Goal: Information Seeking & Learning: Check status

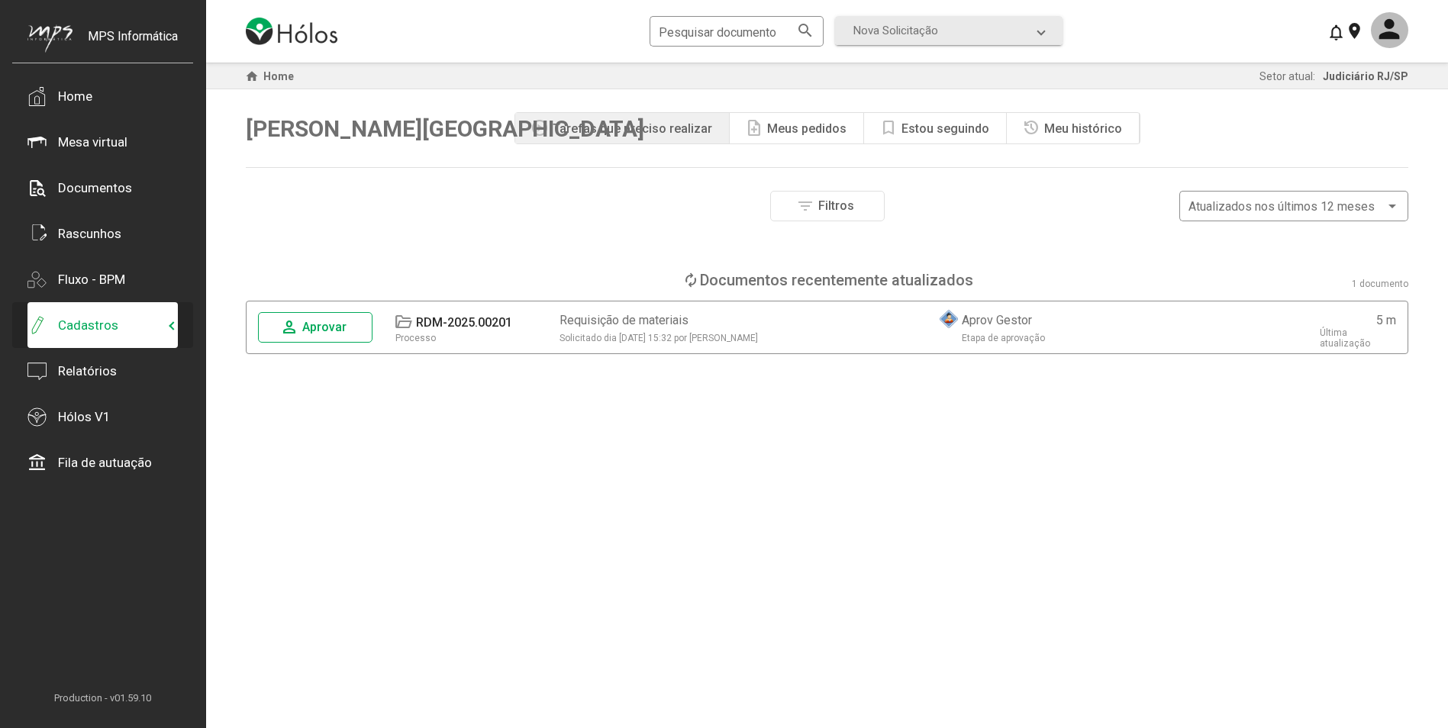
click at [159, 323] on span "Cadastros" at bounding box center [98, 325] width 143 height 19
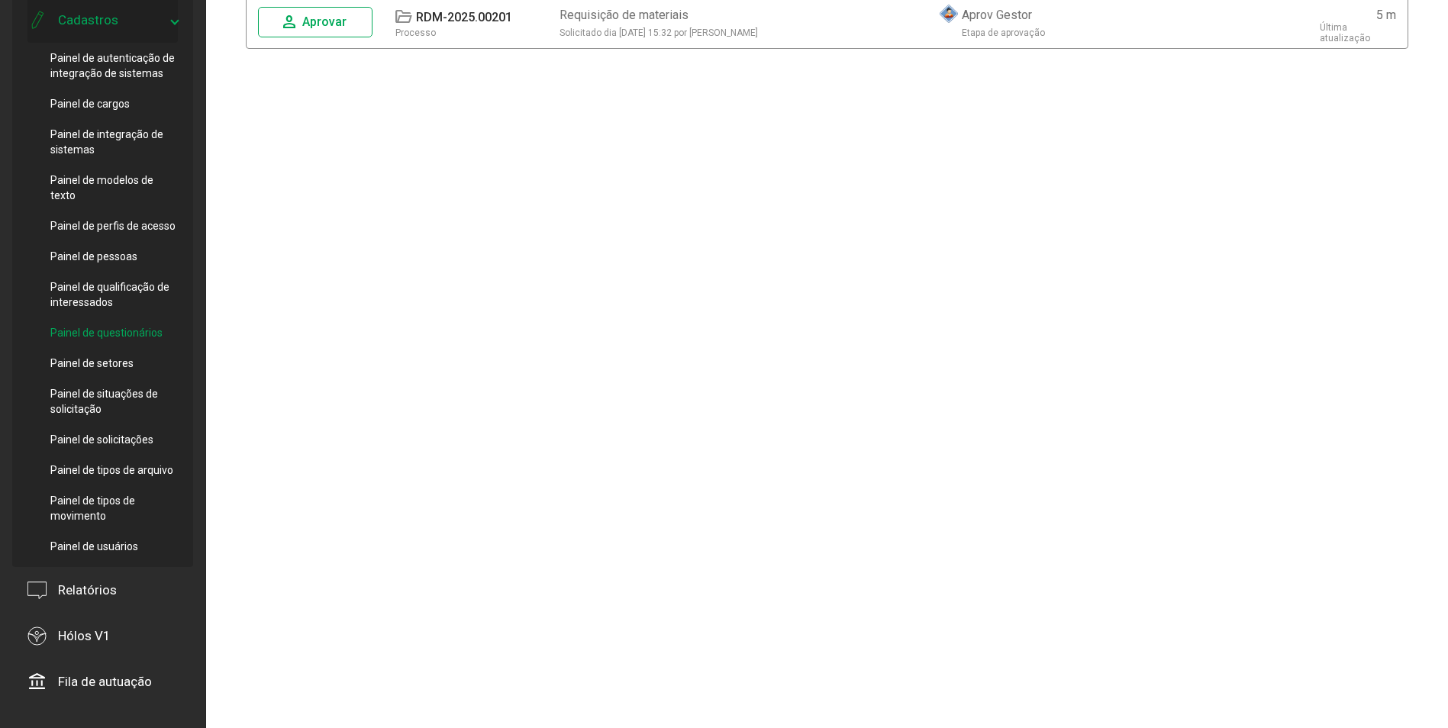
scroll to position [342, 0]
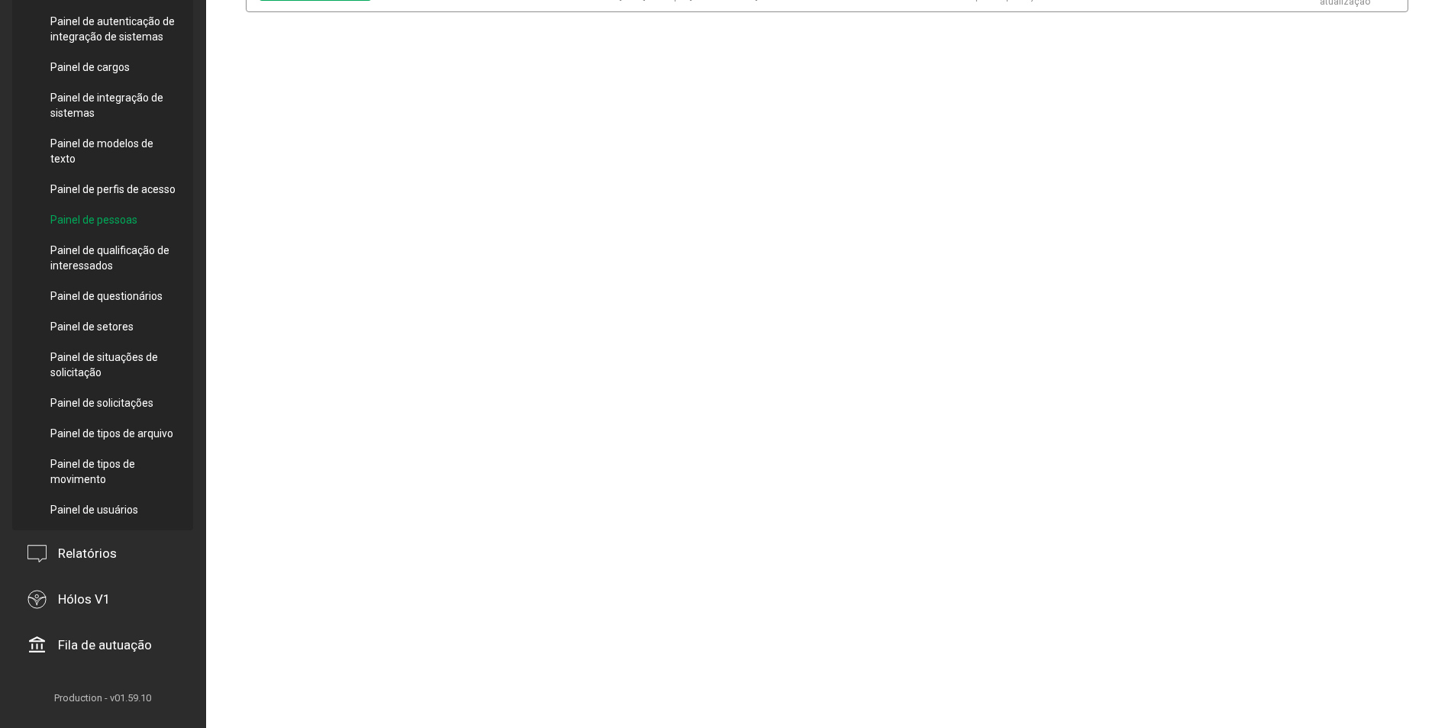
click at [120, 228] on div "Painel de pessoas" at bounding box center [113, 220] width 127 height 31
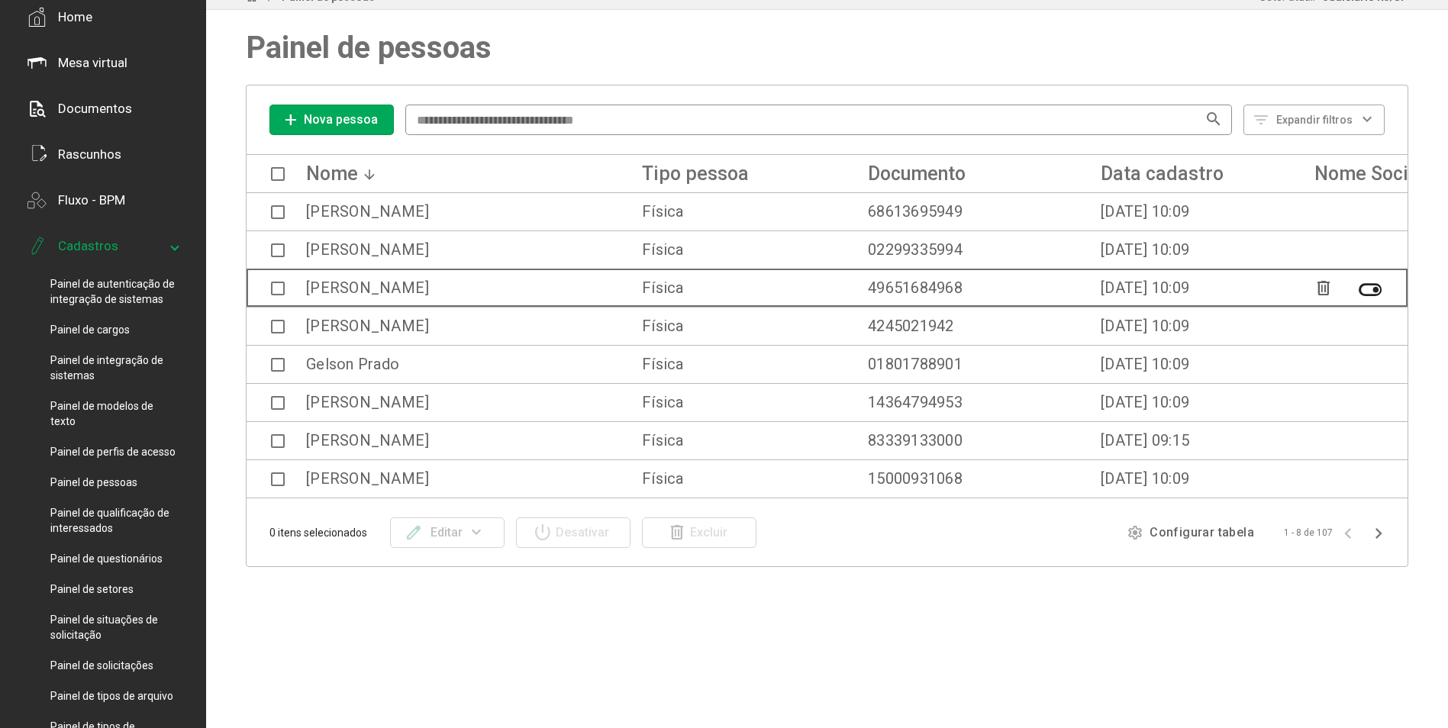
scroll to position [37, 0]
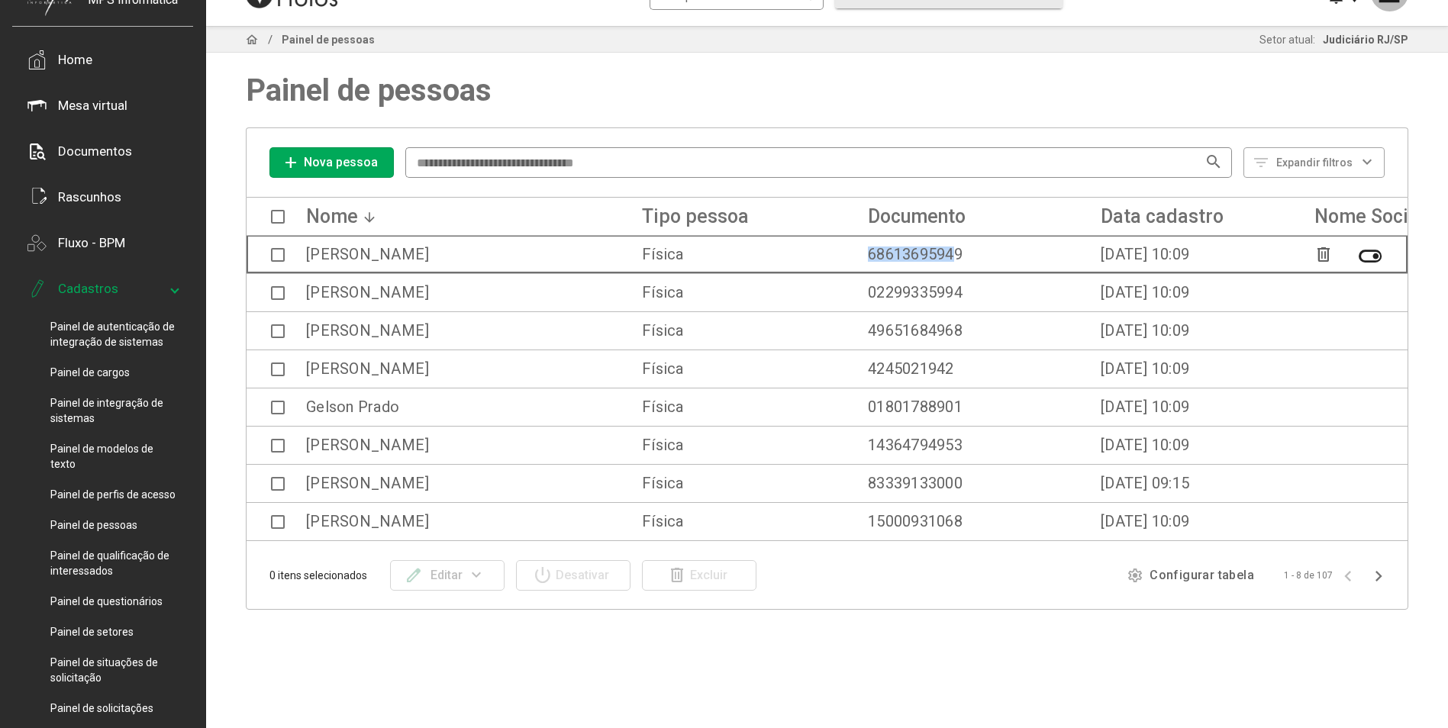
drag, startPoint x: 873, startPoint y: 256, endPoint x: 957, endPoint y: 256, distance: 84.0
click at [957, 256] on div "[PERSON_NAME] Física 68613695949 [DATE] 10:09 [EMAIL_ADDRESS][DOMAIN_NAME]" at bounding box center [1224, 254] width 1907 height 35
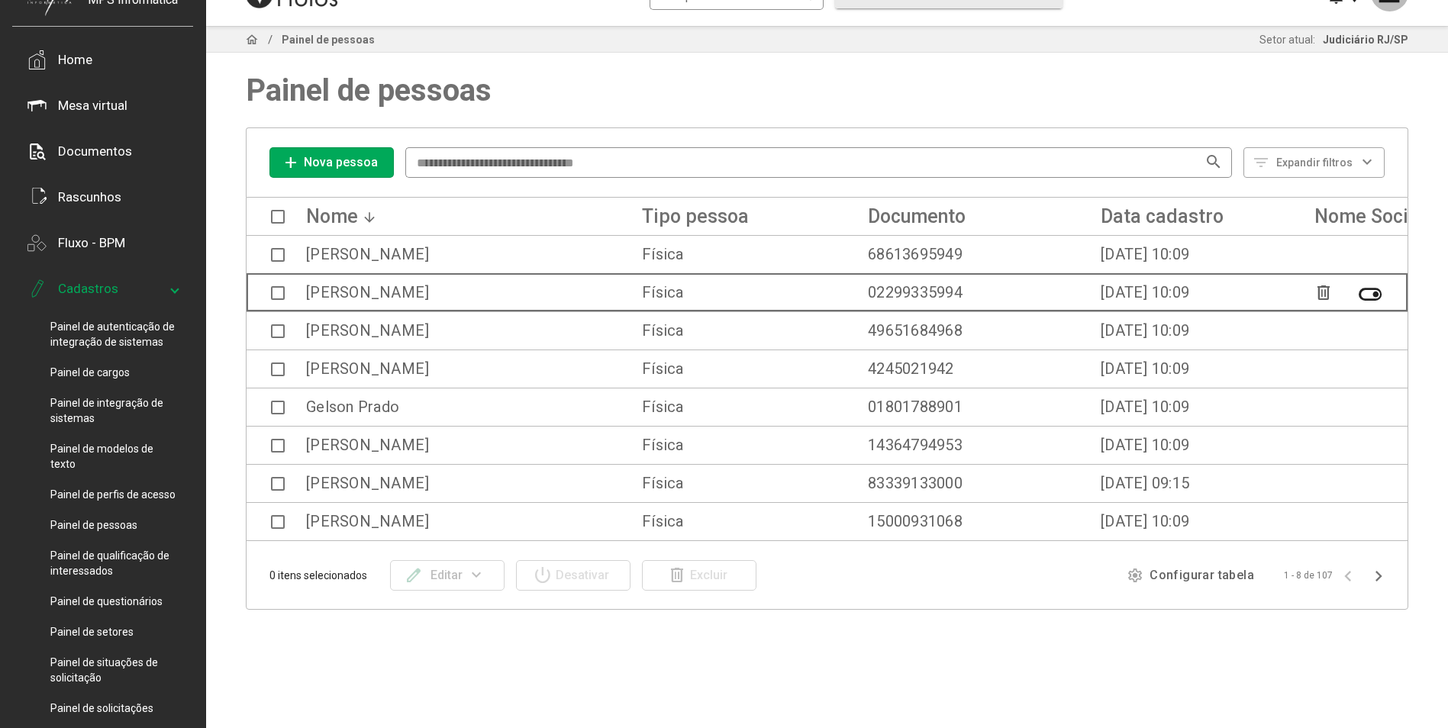
drag, startPoint x: 957, startPoint y: 256, endPoint x: 931, endPoint y: 289, distance: 41.7
click at [931, 289] on div "02299335994" at bounding box center [915, 292] width 95 height 15
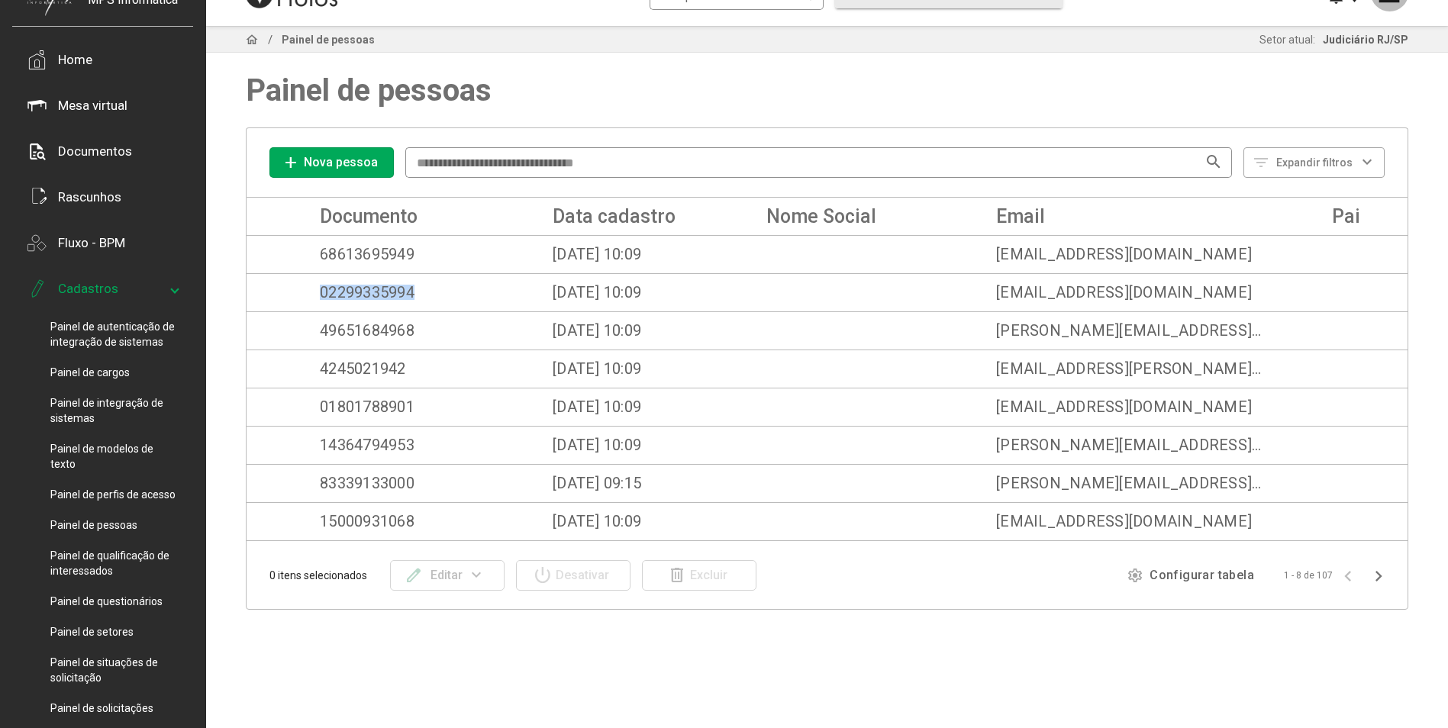
scroll to position [0, 559]
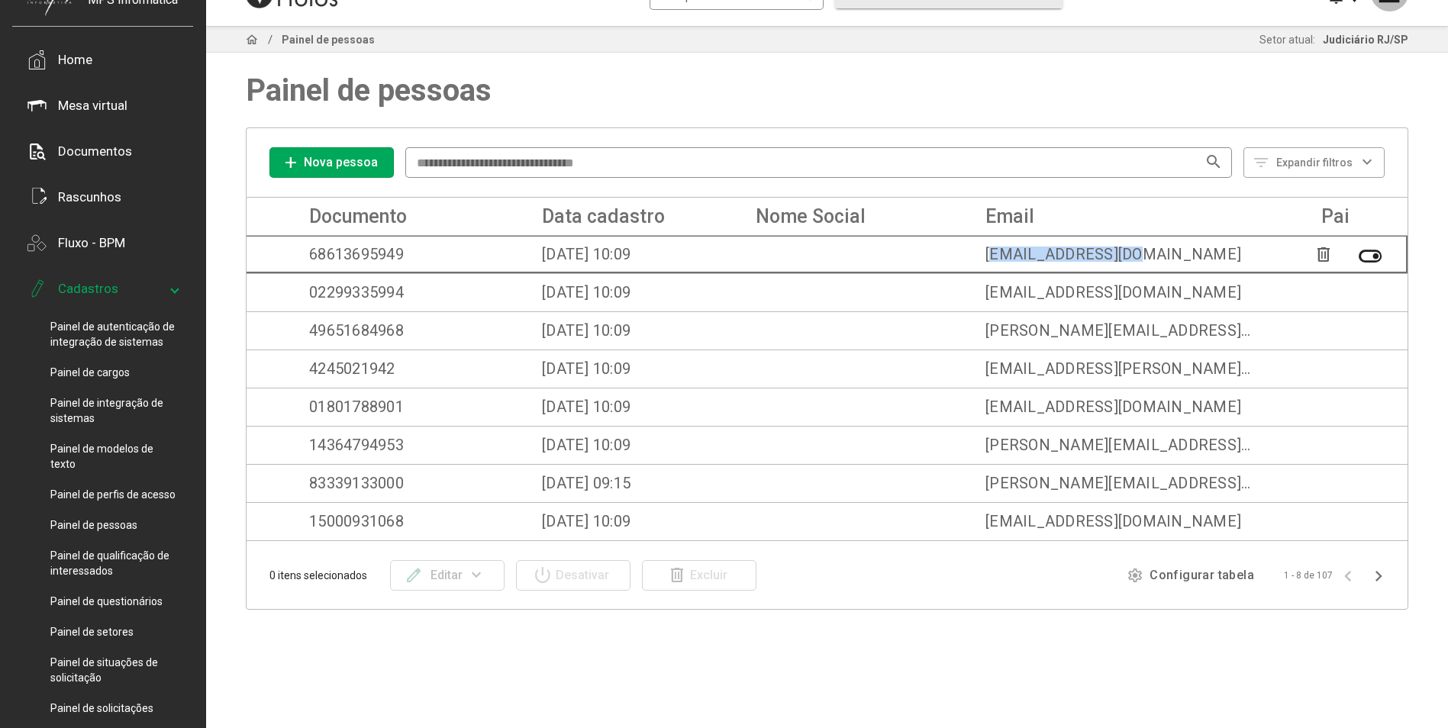
drag, startPoint x: 989, startPoint y: 259, endPoint x: 1166, endPoint y: 260, distance: 177.1
click at [1166, 260] on div "[EMAIL_ADDRESS][DOMAIN_NAME]" at bounding box center [1118, 254] width 267 height 15
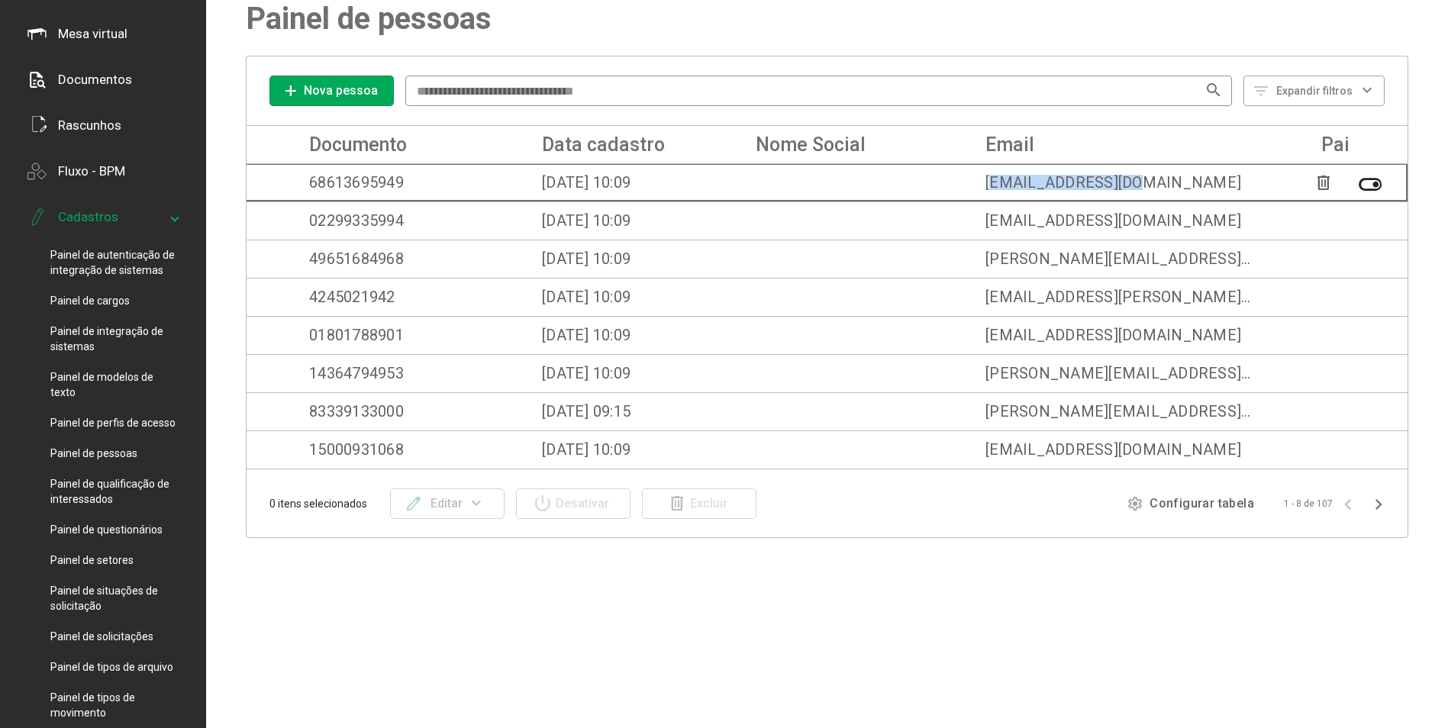
scroll to position [0, 0]
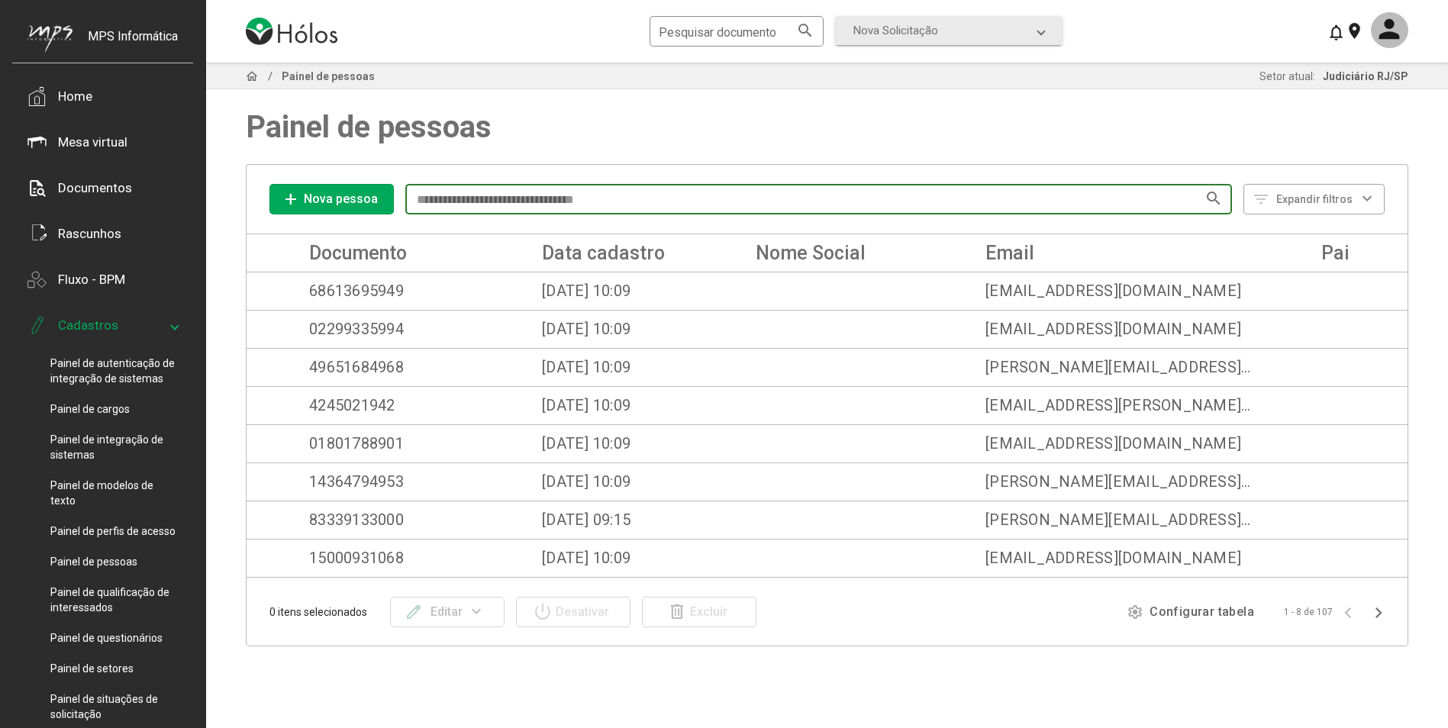
click at [472, 205] on input at bounding box center [810, 200] width 792 height 14
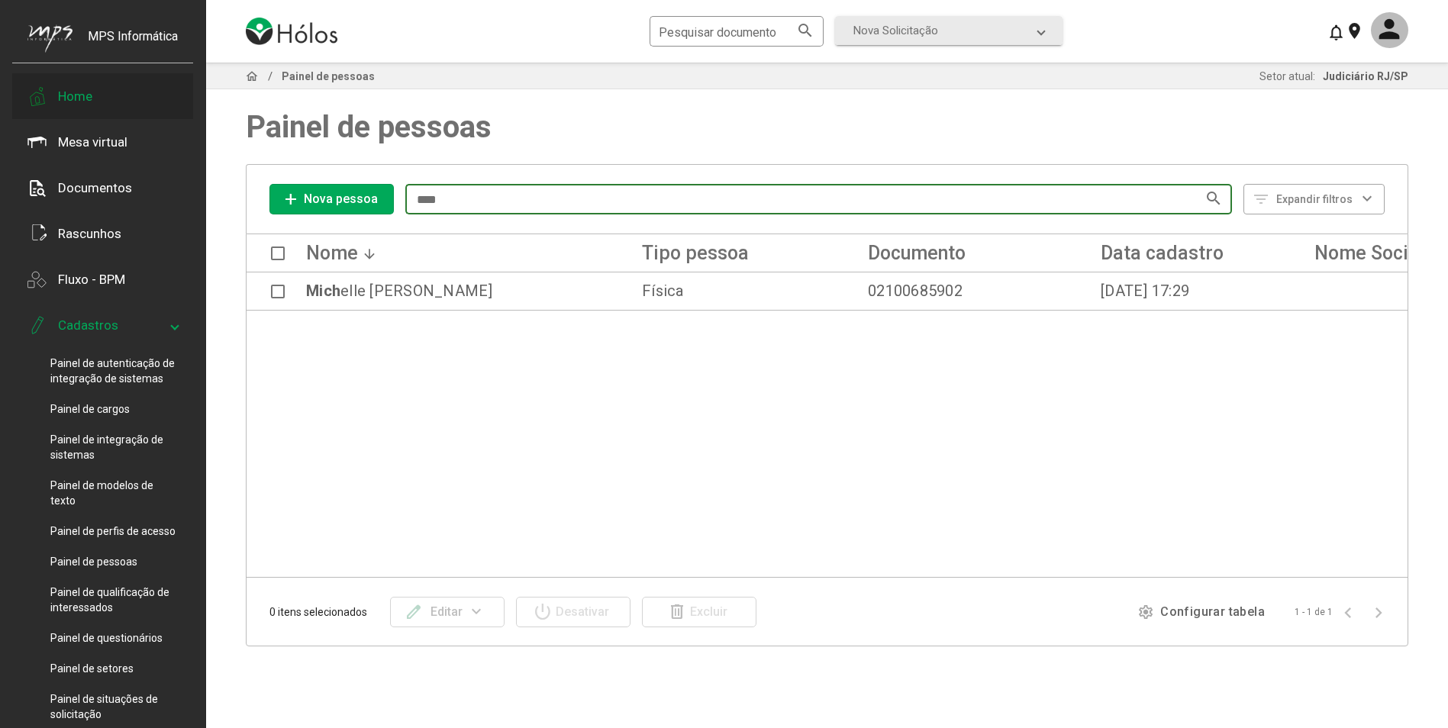
type input "****"
click at [116, 108] on div "Home" at bounding box center [102, 96] width 181 height 46
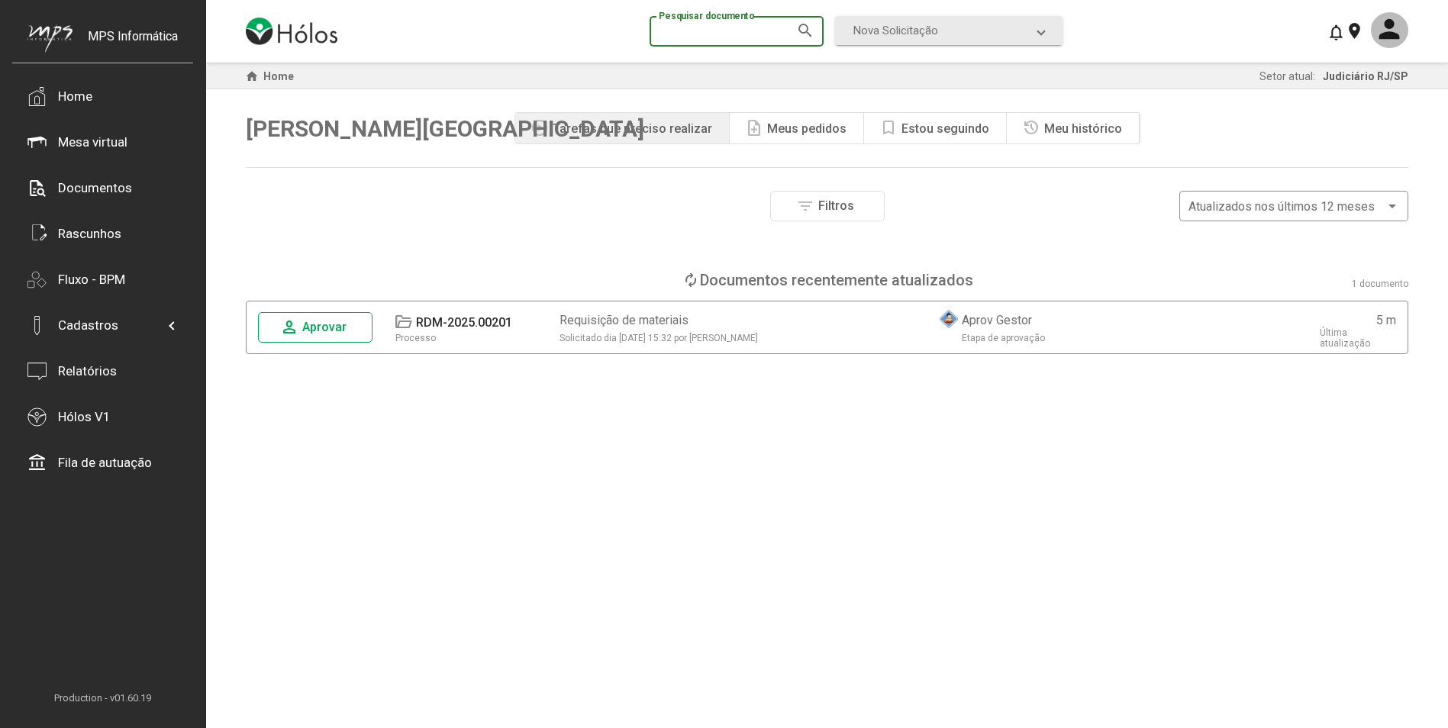
click at [769, 34] on input "Pesquisar documento" at bounding box center [729, 32] width 140 height 14
type input "***"
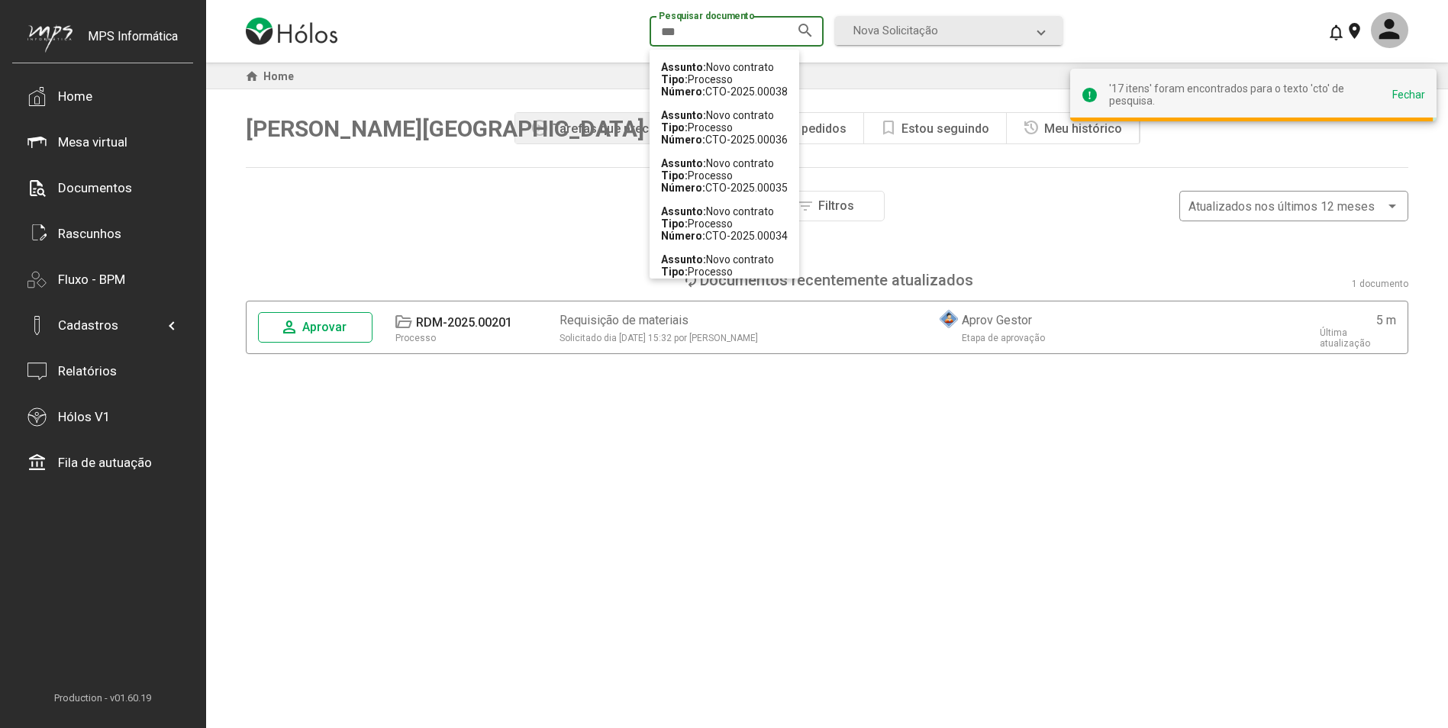
click at [725, 125] on span "Tipo: Processo" at bounding box center [697, 127] width 72 height 12
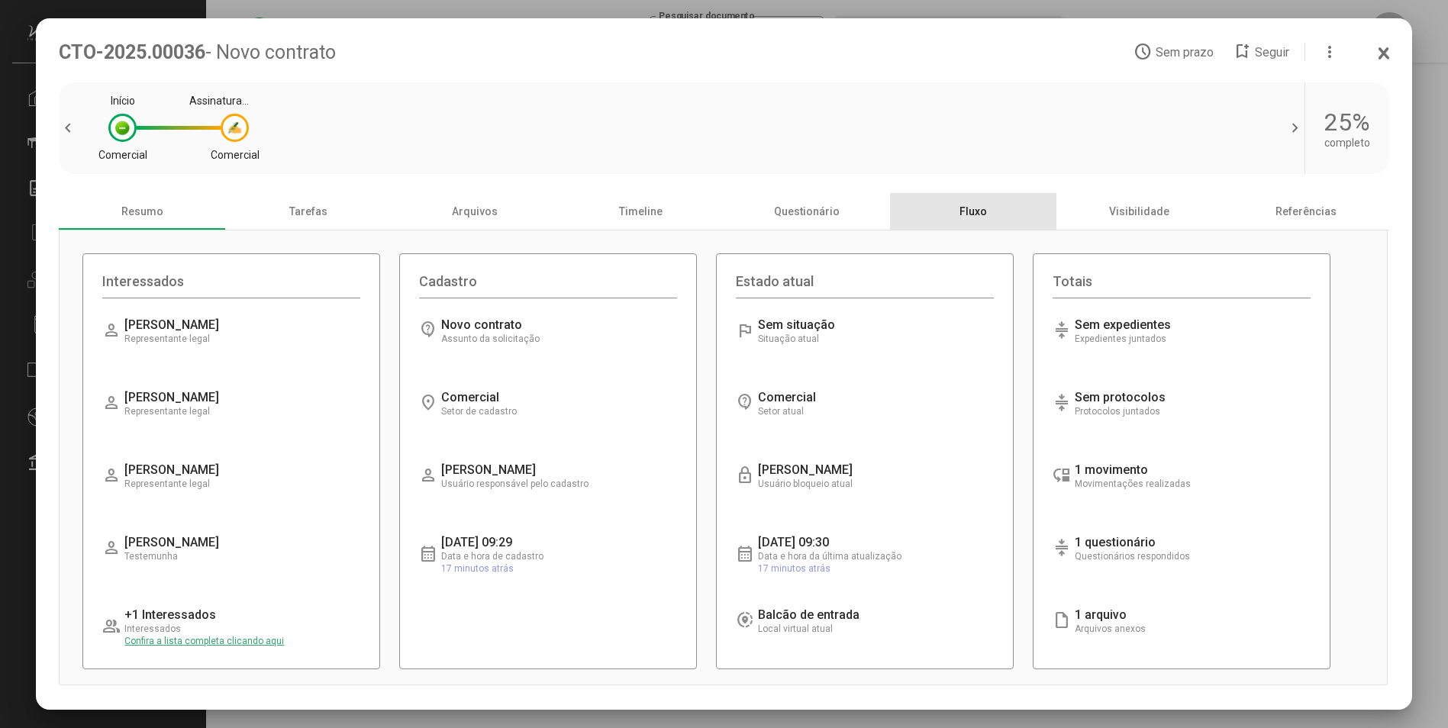
click at [973, 214] on div "Fluxo" at bounding box center [973, 211] width 166 height 37
